Goal: Information Seeking & Learning: Check status

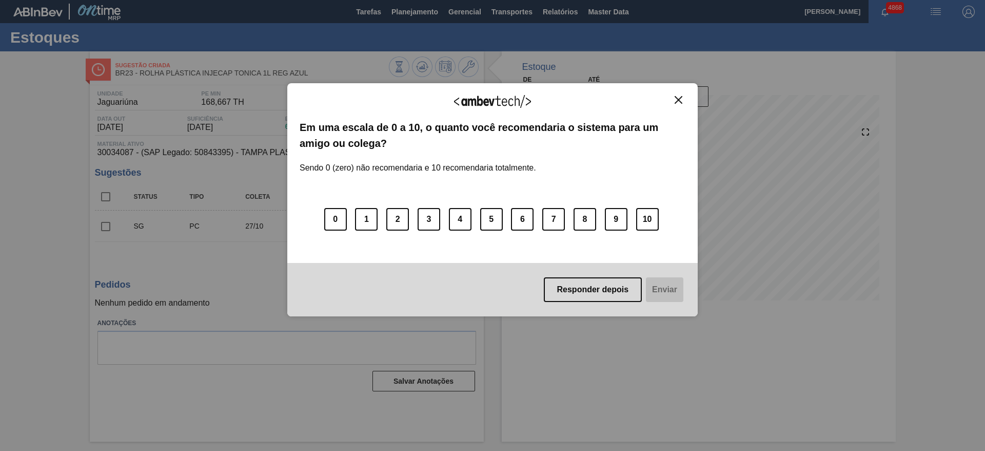
click at [681, 99] on img "Close" at bounding box center [679, 100] width 8 height 8
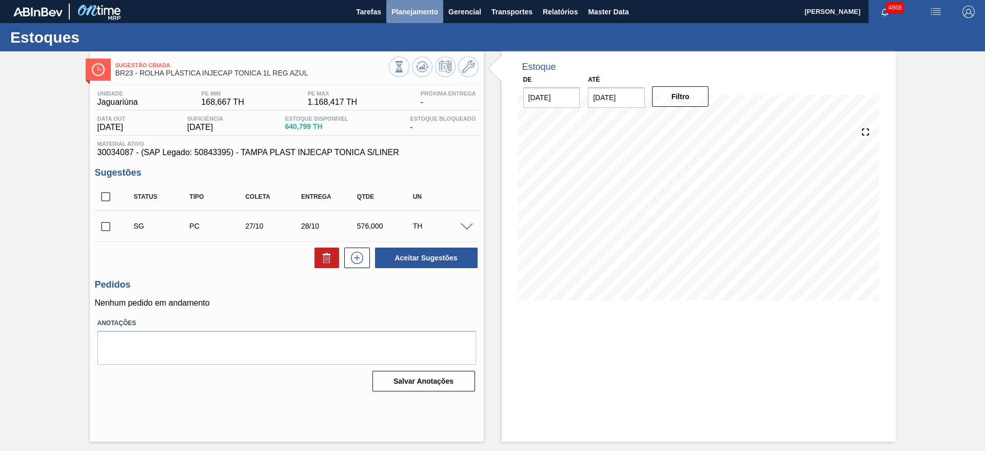
click at [394, 3] on button "Planejamento" at bounding box center [414, 11] width 57 height 23
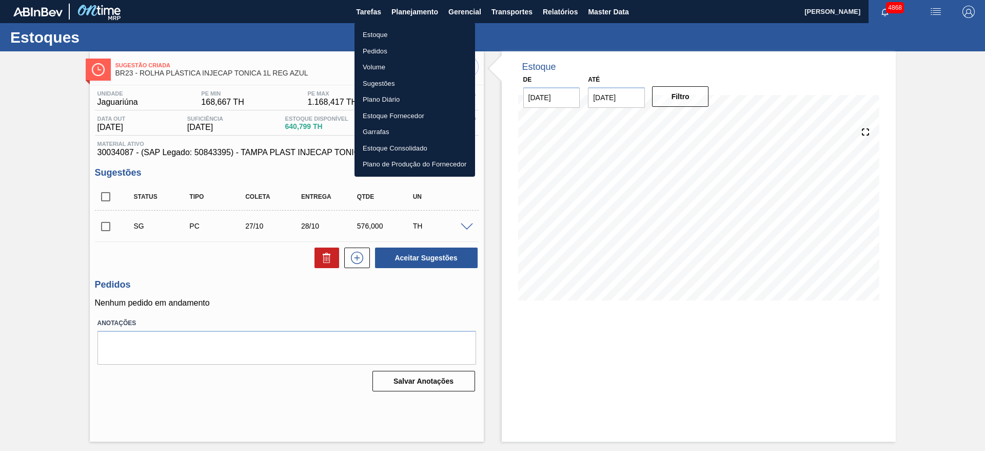
click at [391, 36] on li "Estoque" at bounding box center [415, 35] width 121 height 16
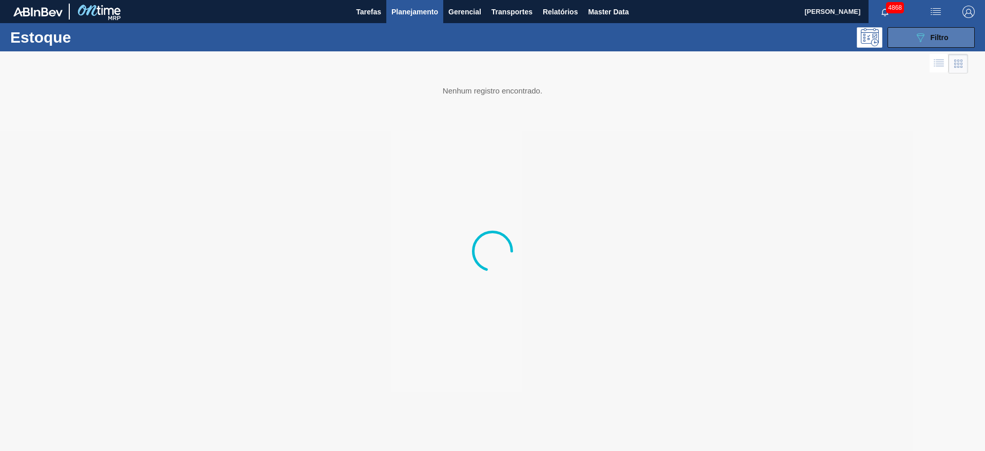
click at [937, 41] on div "089F7B8B-B2A5-4AFE-B5C0-19BA573D28AC Filtro" at bounding box center [931, 37] width 34 height 12
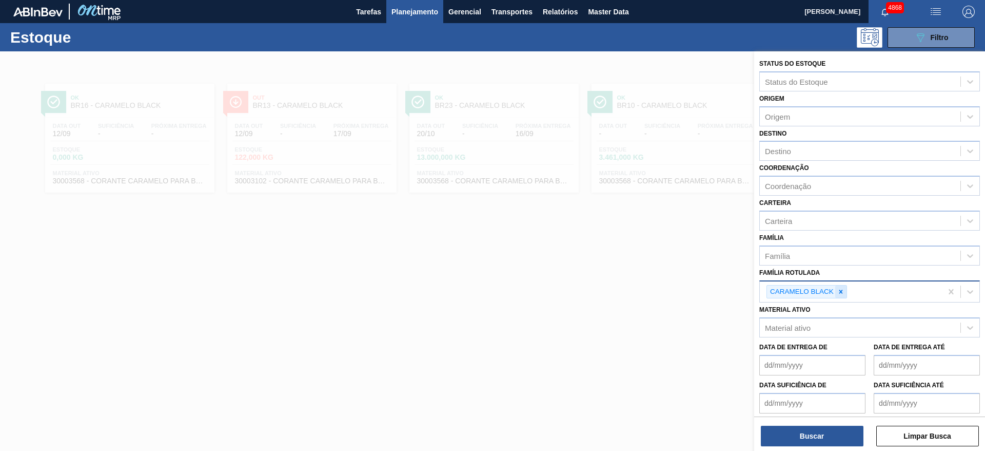
click at [843, 290] on icon at bounding box center [840, 291] width 7 height 7
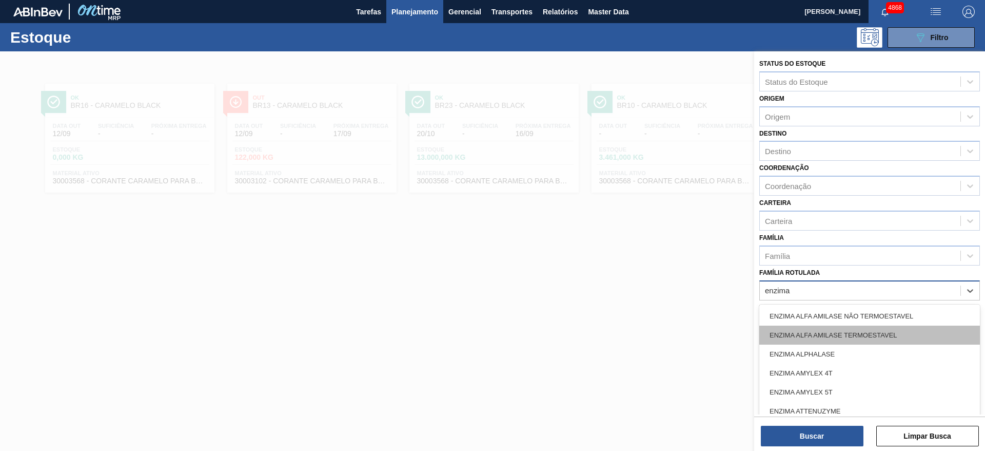
type Rotulada "enzima b"
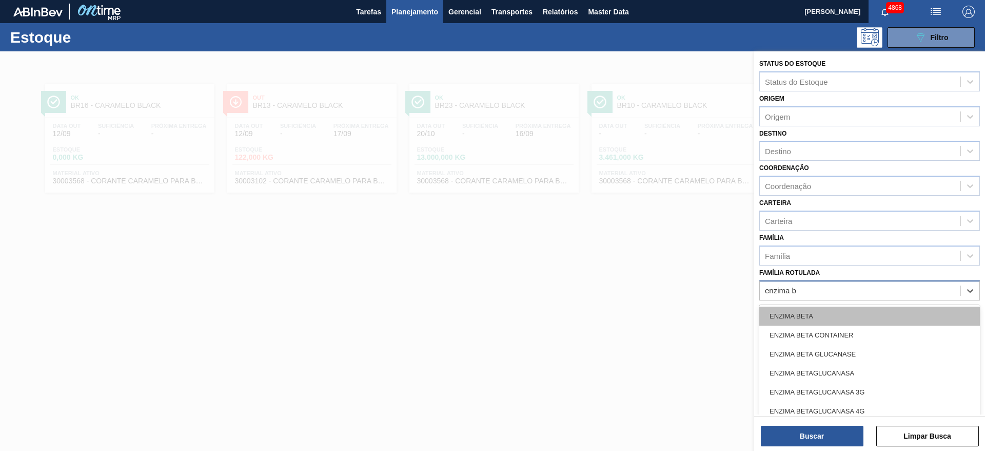
click at [843, 315] on div "ENZIMA BETA" at bounding box center [869, 315] width 221 height 19
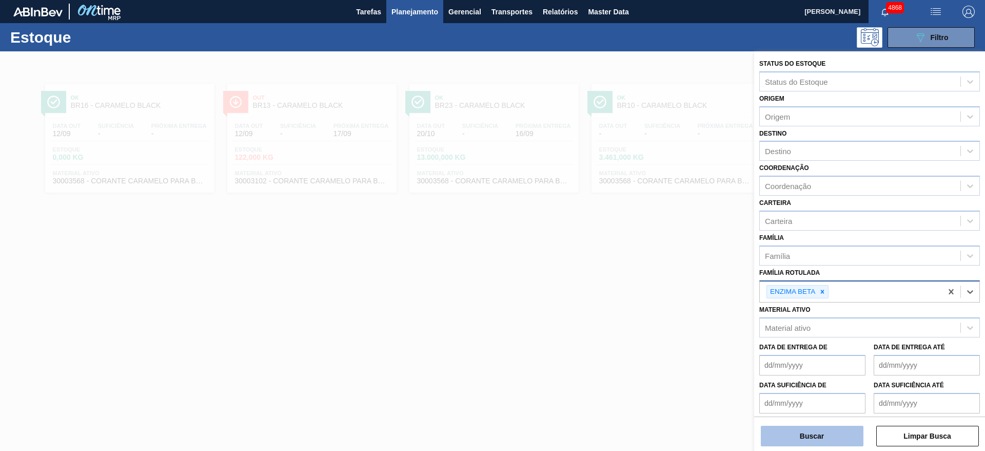
click at [826, 441] on button "Buscar" at bounding box center [812, 435] width 103 height 21
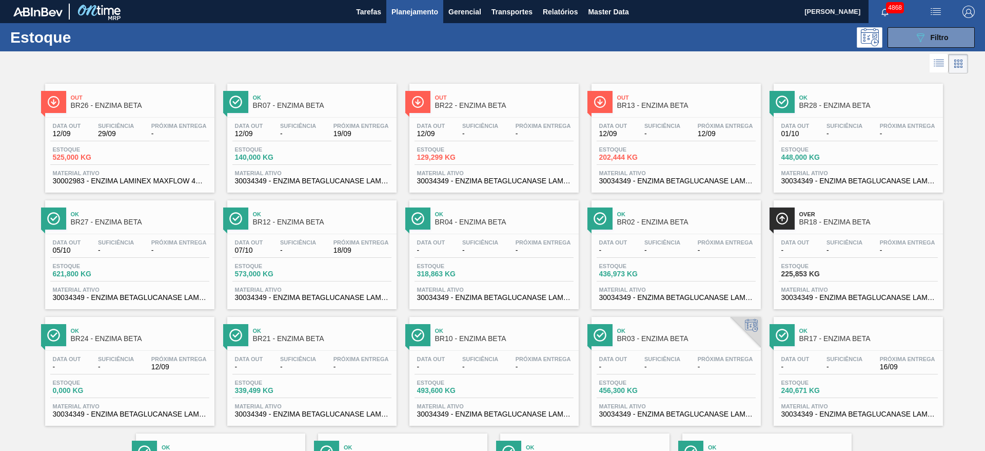
click at [689, 149] on div "Estoque 202,444 KG" at bounding box center [676, 155] width 159 height 18
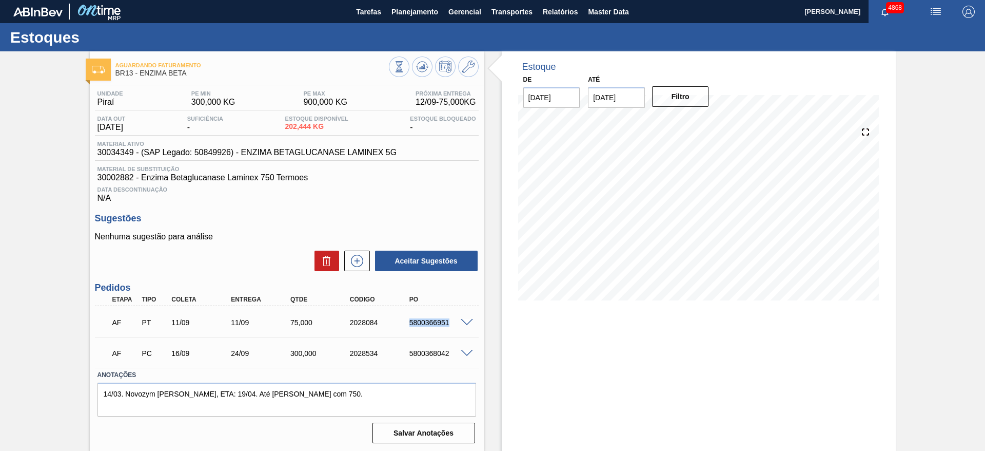
drag, startPoint x: 410, startPoint y: 322, endPoint x: 457, endPoint y: 320, distance: 46.7
click at [457, 320] on div "5800366951" at bounding box center [440, 322] width 67 height 8
copy div "5800366951"
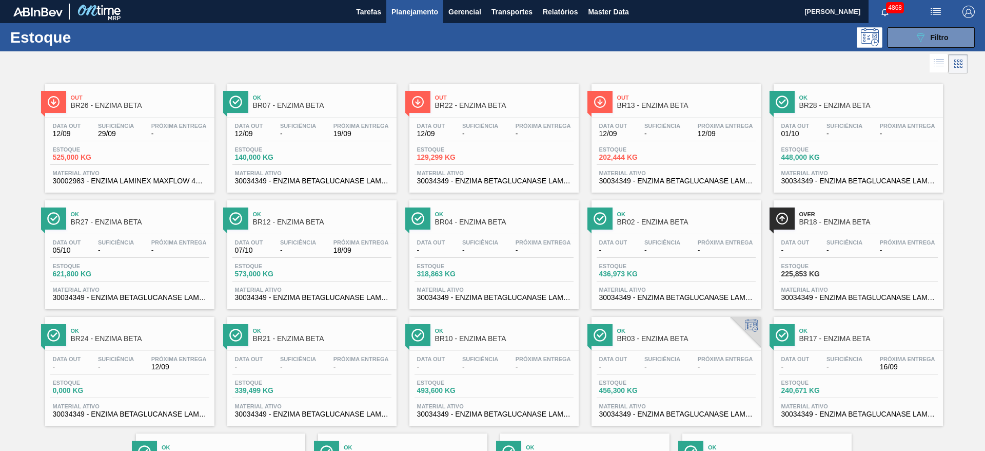
click at [297, 138] on div "Data out 12/09 Suficiência - Próxima Entrega 19/09" at bounding box center [311, 132] width 159 height 18
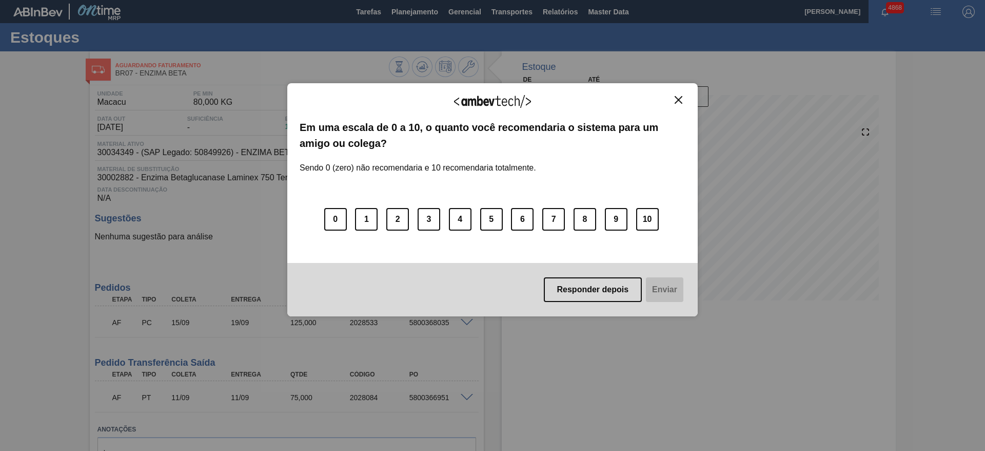
click at [684, 99] on button "Close" at bounding box center [679, 99] width 14 height 9
